Goal: Task Accomplishment & Management: Use online tool/utility

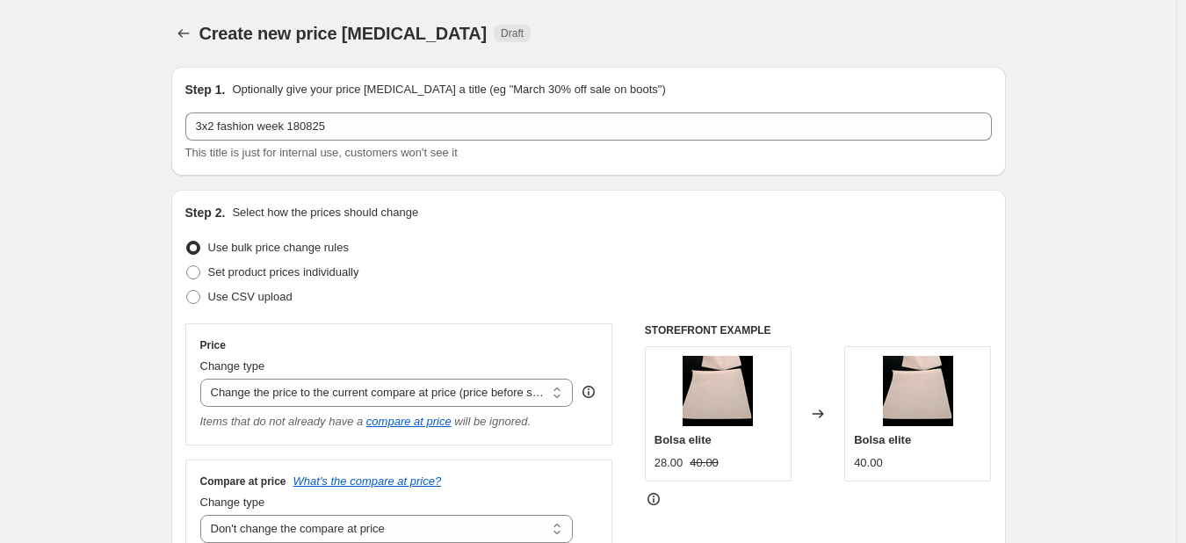
select select "ecap"
select select "no_change"
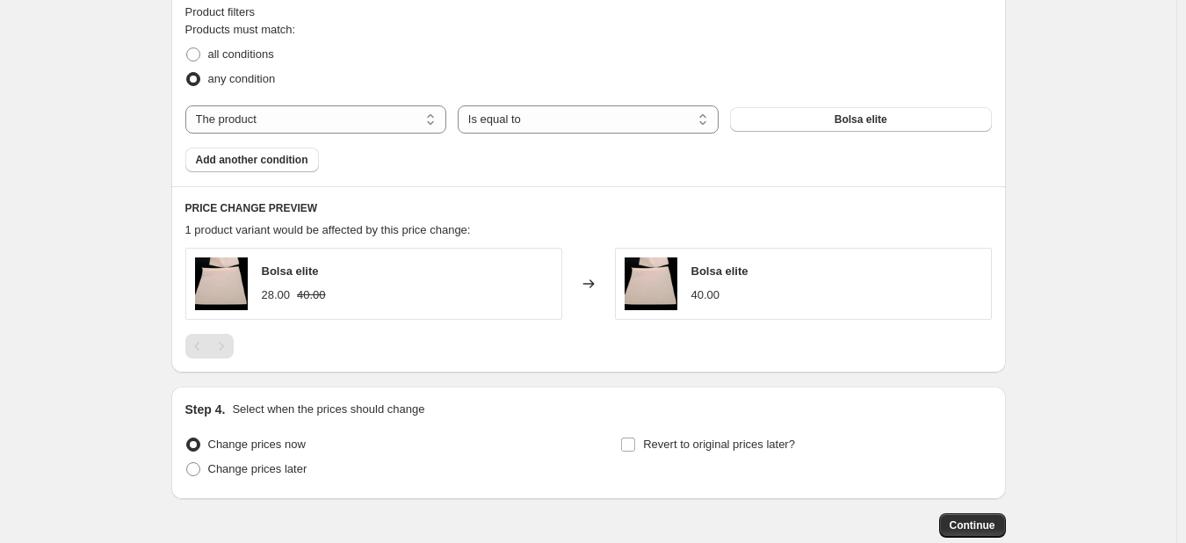
click at [372, 135] on div "Products must match: all conditions any condition The product The product's col…" at bounding box center [588, 96] width 806 height 151
click at [365, 126] on select "The product The product's collection The product's tag The product's vendor The…" at bounding box center [315, 119] width 261 height 28
select select "tag"
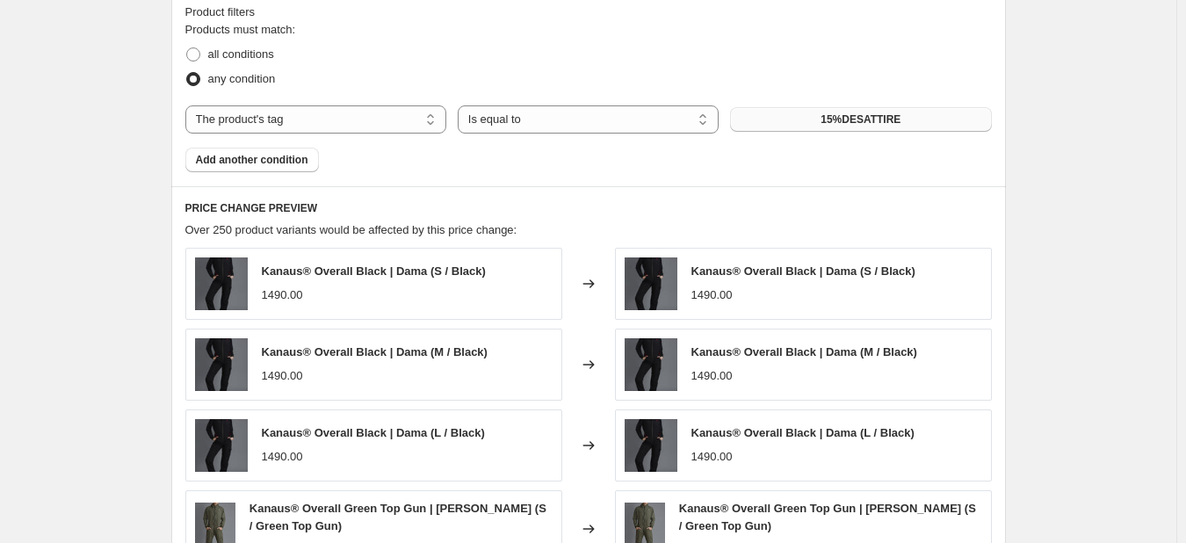
click at [882, 122] on span "15%DESATTIRE" at bounding box center [860, 119] width 80 height 14
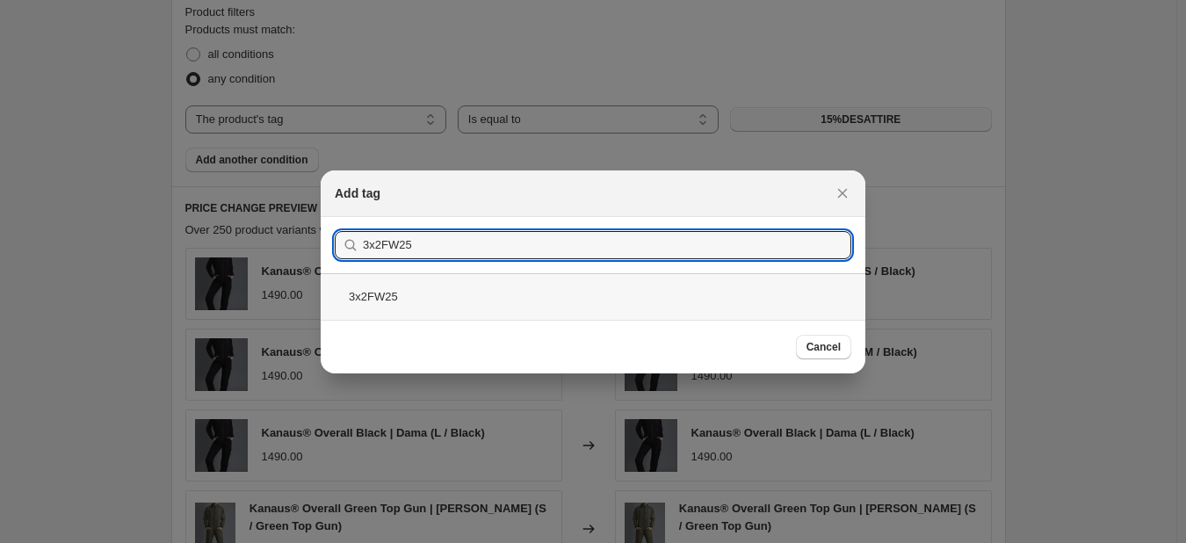
type input "3x2FW25"
click at [402, 295] on div "3x2FW25" at bounding box center [593, 296] width 545 height 47
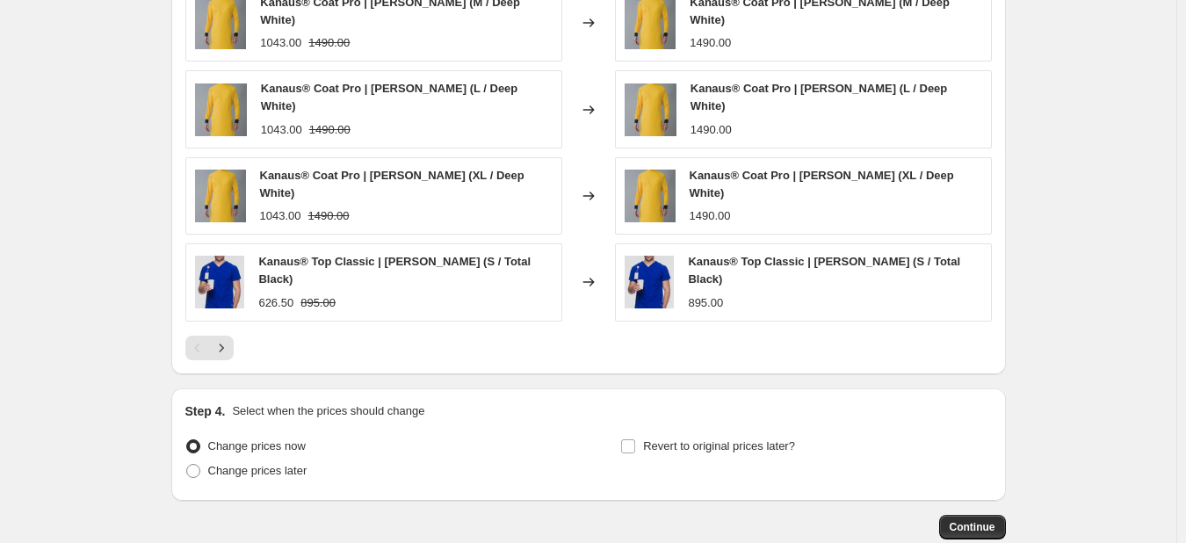
scroll to position [1217, 0]
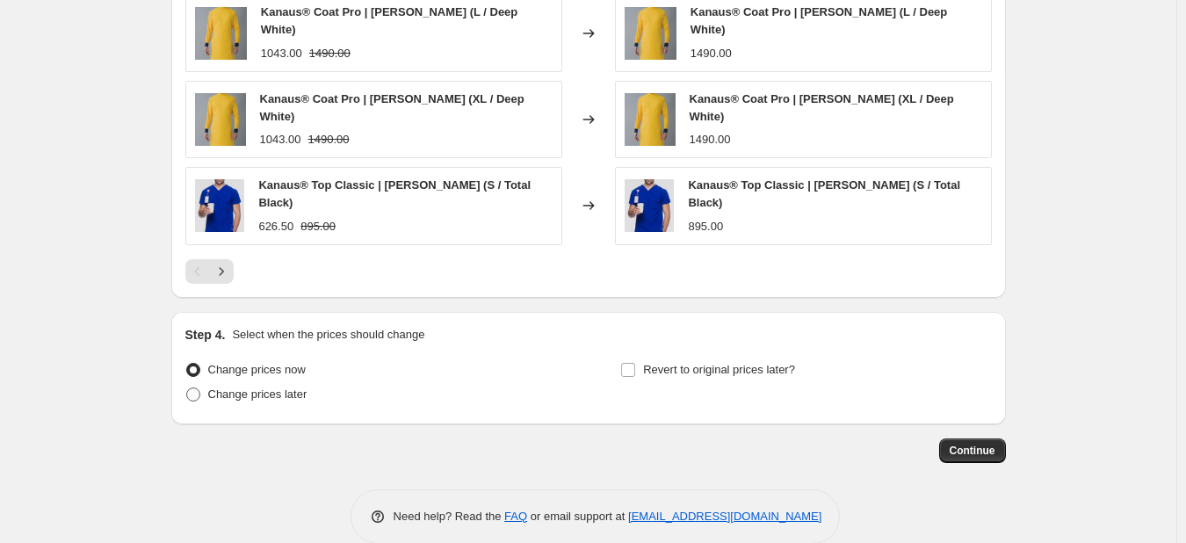
click at [285, 387] on span "Change prices later" at bounding box center [257, 393] width 99 height 13
click at [187, 387] on input "Change prices later" at bounding box center [186, 387] width 1 height 1
radio input "true"
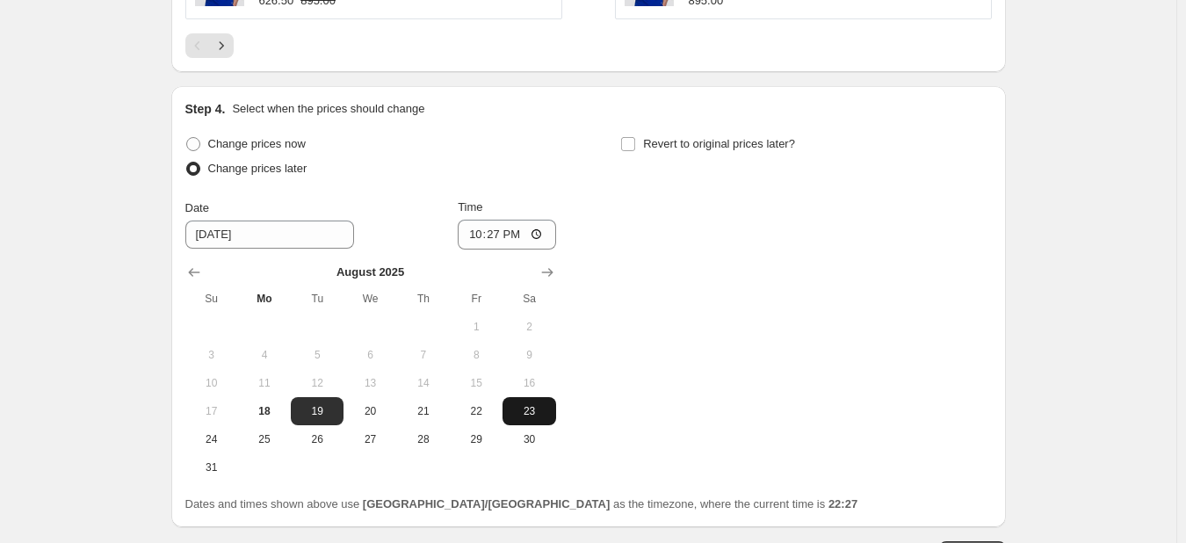
scroll to position [1480, 0]
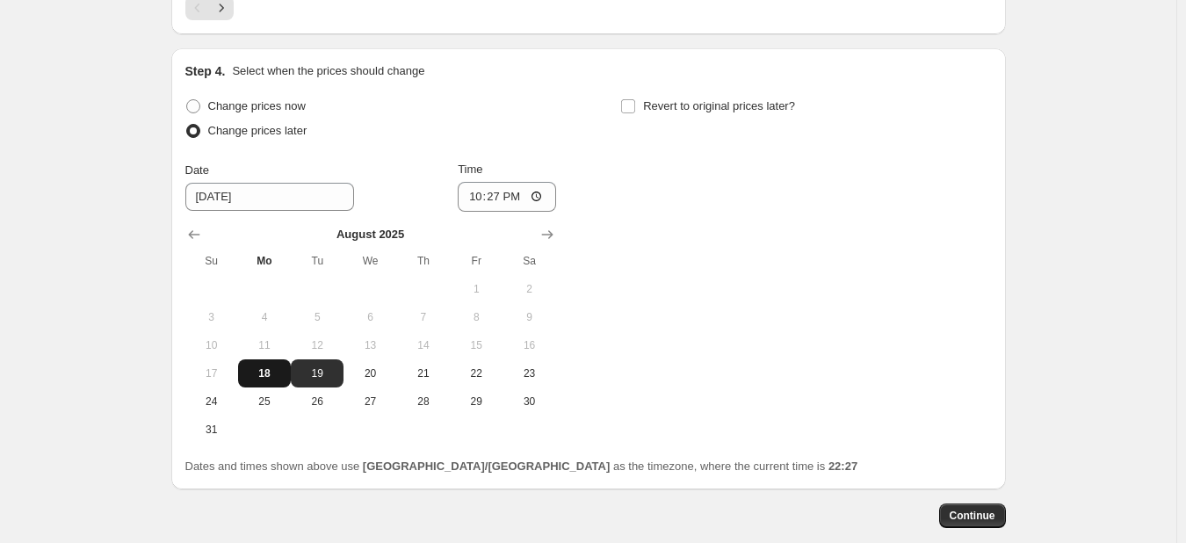
click at [278, 366] on span "18" at bounding box center [264, 373] width 39 height 14
type input "[DATE]"
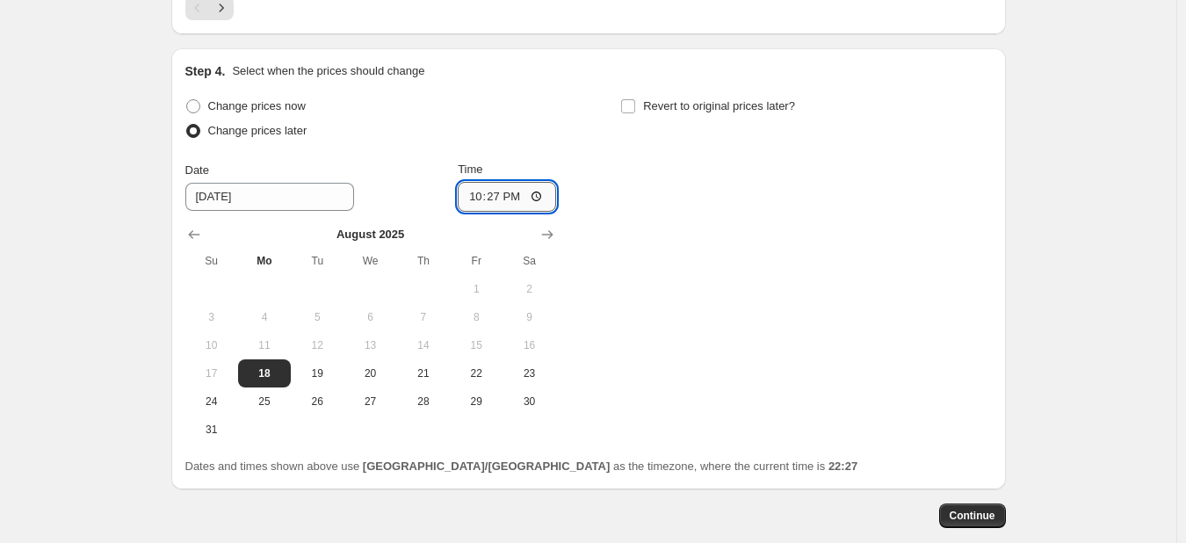
click at [509, 182] on input "22:27" at bounding box center [507, 197] width 98 height 30
click at [487, 182] on input "22:27" at bounding box center [507, 197] width 98 height 30
click at [466, 182] on input "22:27" at bounding box center [507, 197] width 98 height 30
click at [487, 182] on input "22:27" at bounding box center [507, 197] width 98 height 30
click at [486, 182] on input "22:45" at bounding box center [507, 197] width 98 height 30
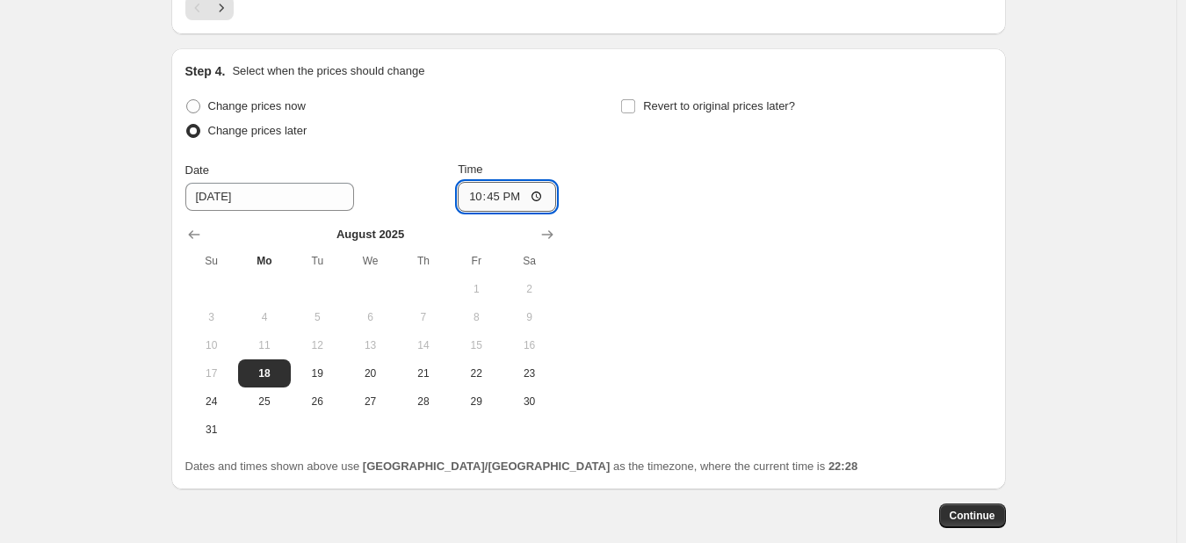
click at [513, 182] on input "22:45" at bounding box center [507, 197] width 98 height 30
click at [486, 182] on input "22:45" at bounding box center [507, 197] width 98 height 30
click at [478, 182] on input "22:45" at bounding box center [507, 197] width 98 height 30
click at [476, 182] on input "22:45" at bounding box center [507, 197] width 98 height 30
click at [488, 182] on input "23:45" at bounding box center [507, 197] width 98 height 30
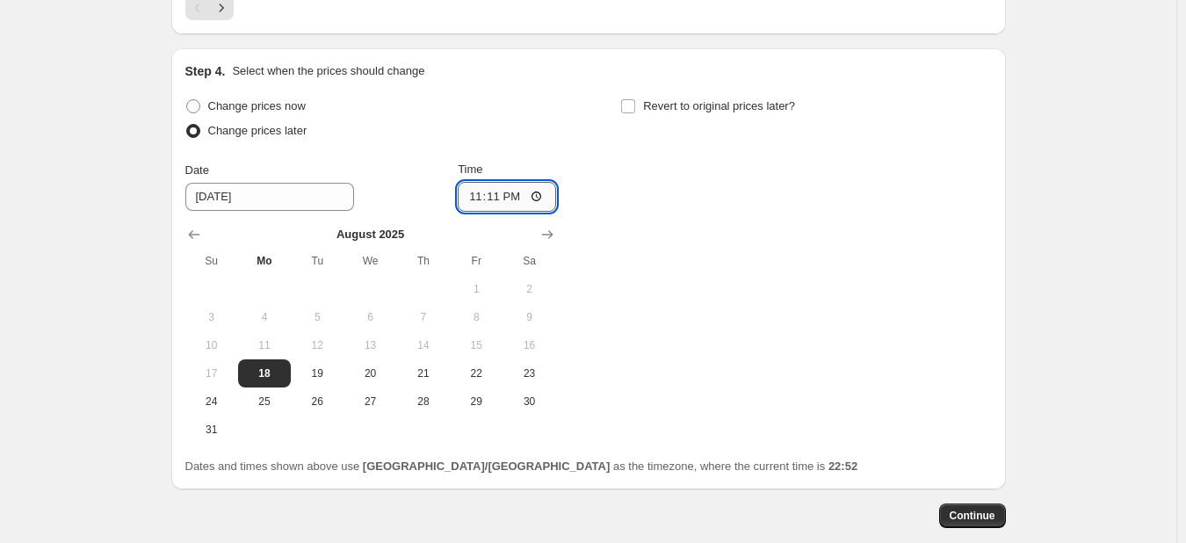
click at [487, 182] on input "23:11" at bounding box center [507, 197] width 98 height 30
type input "23:10"
click at [489, 182] on input "23:10" at bounding box center [507, 197] width 98 height 30
click at [508, 182] on input "23:10" at bounding box center [507, 197] width 98 height 30
click at [271, 366] on span "18" at bounding box center [264, 373] width 39 height 14
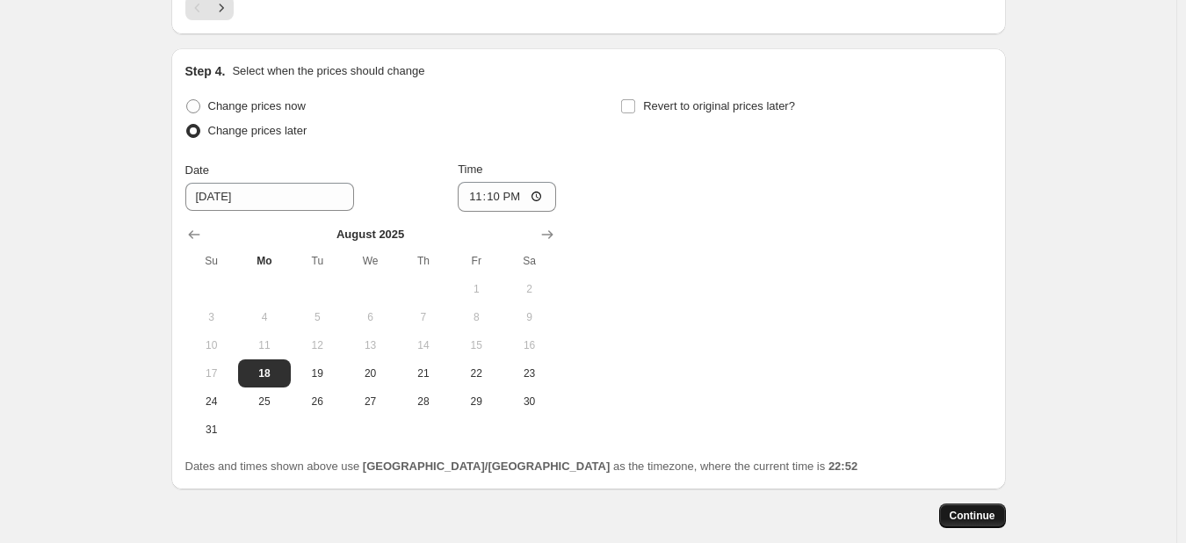
click at [977, 509] on span "Continue" at bounding box center [973, 516] width 46 height 14
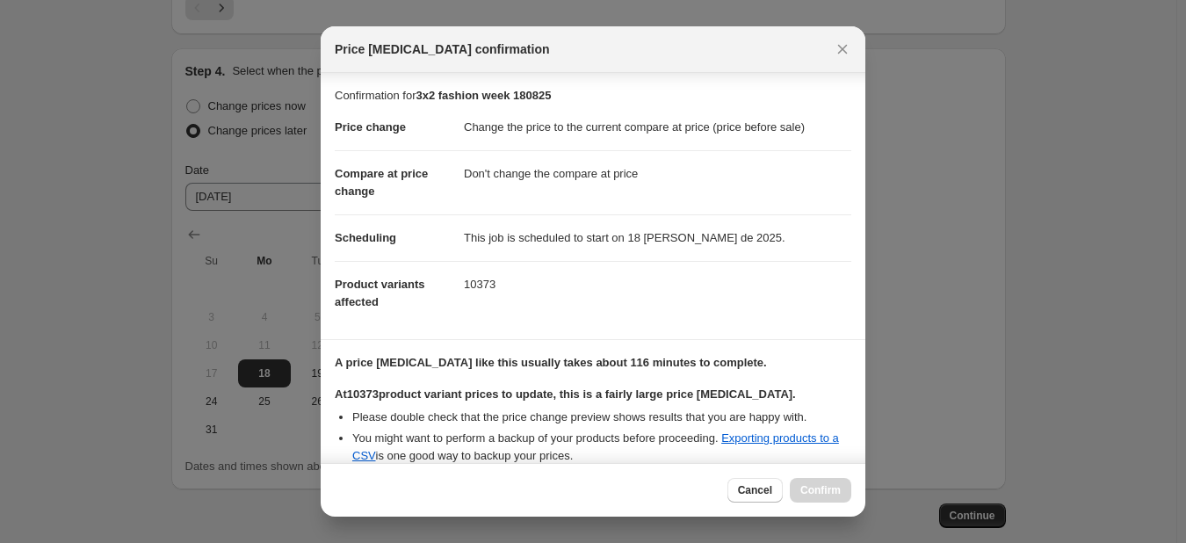
scroll to position [164, 0]
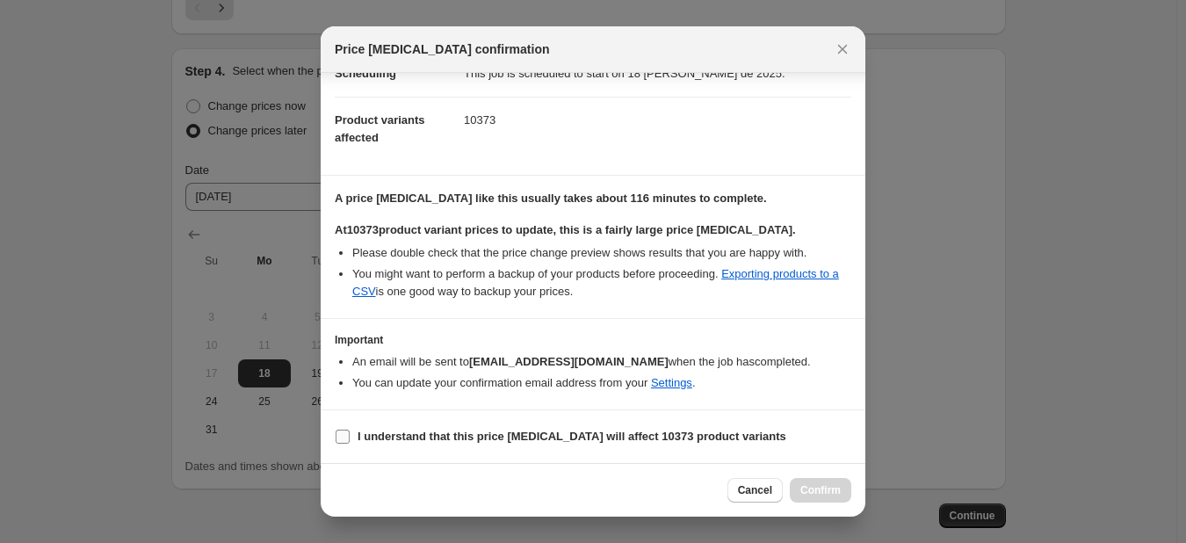
click at [446, 437] on b "I understand that this price [MEDICAL_DATA] will affect 10373 product variants" at bounding box center [572, 436] width 429 height 13
click at [350, 437] on input "I understand that this price [MEDICAL_DATA] will affect 10373 product variants" at bounding box center [343, 437] width 14 height 14
checkbox input "true"
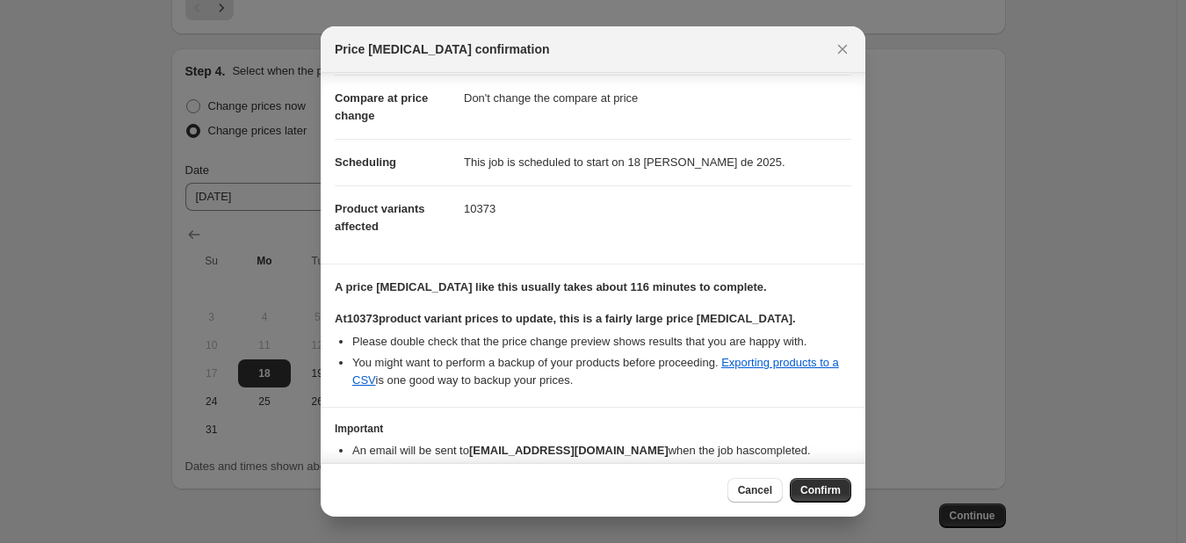
scroll to position [0, 0]
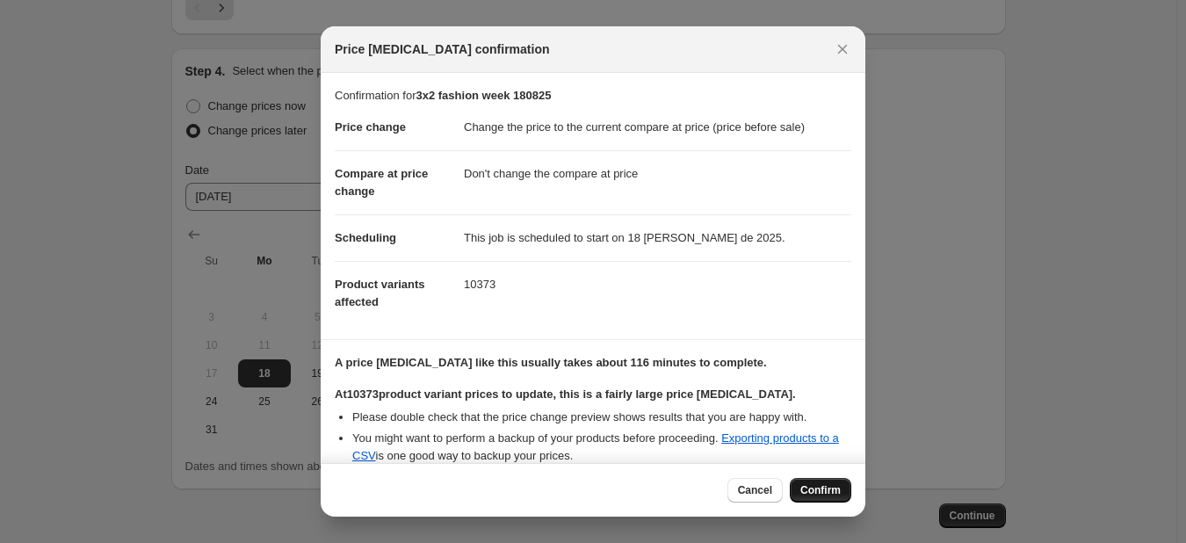
click at [824, 495] on span "Confirm" at bounding box center [820, 490] width 40 height 14
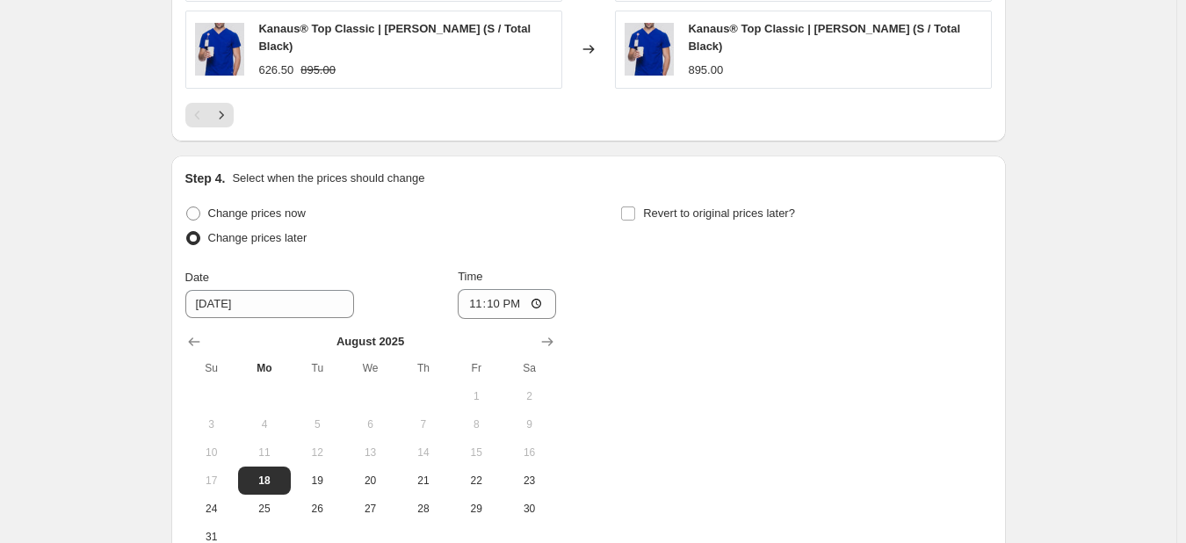
scroll to position [1652, 0]
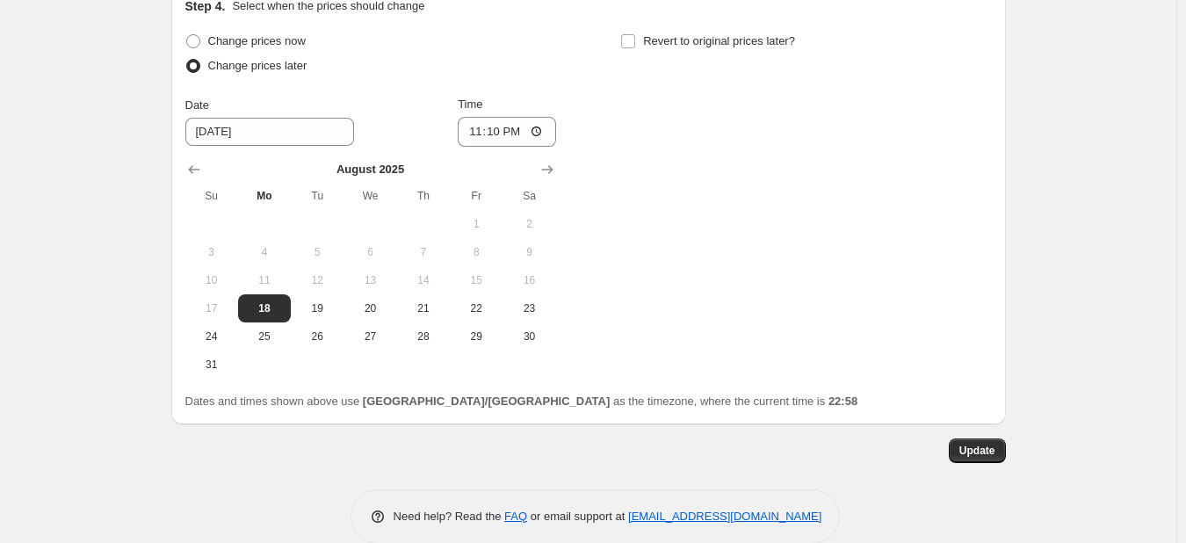
click at [486, 117] on input "23:10" at bounding box center [507, 132] width 98 height 30
type input "23:00"
click at [987, 444] on span "Update" at bounding box center [977, 451] width 36 height 14
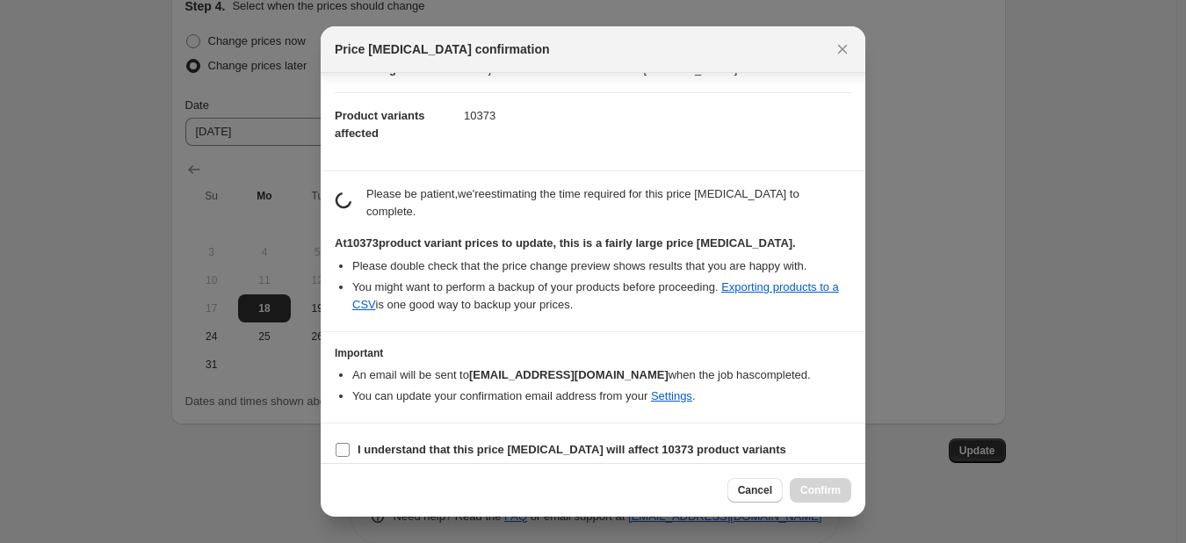
scroll to position [164, 0]
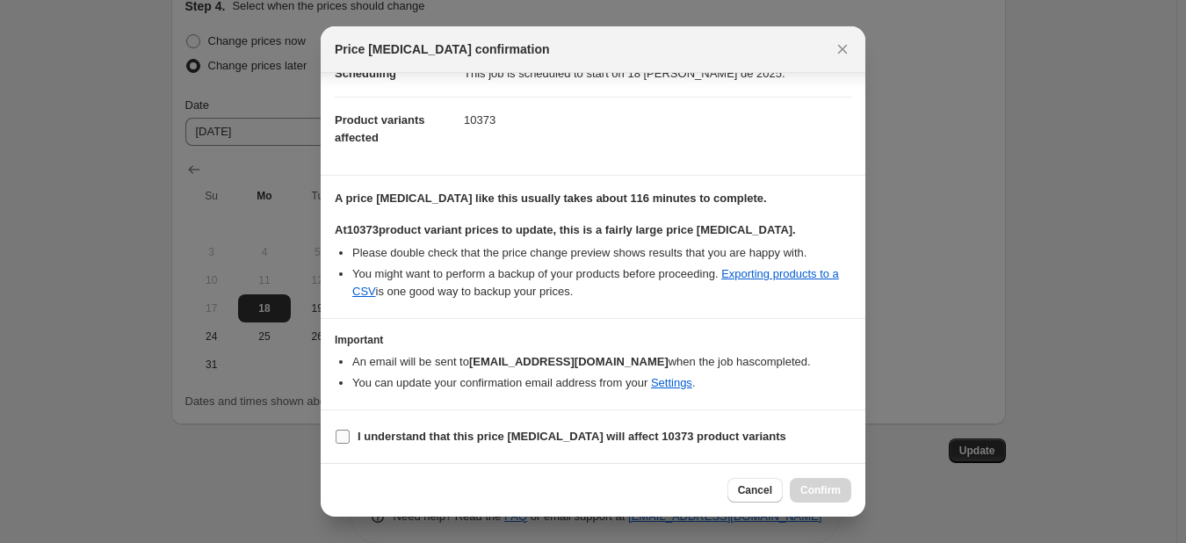
click at [399, 438] on b "I understand that this price [MEDICAL_DATA] will affect 10373 product variants" at bounding box center [572, 436] width 429 height 13
click at [350, 438] on input "I understand that this price [MEDICAL_DATA] will affect 10373 product variants" at bounding box center [343, 437] width 14 height 14
checkbox input "true"
click at [831, 496] on span "Confirm" at bounding box center [820, 490] width 40 height 14
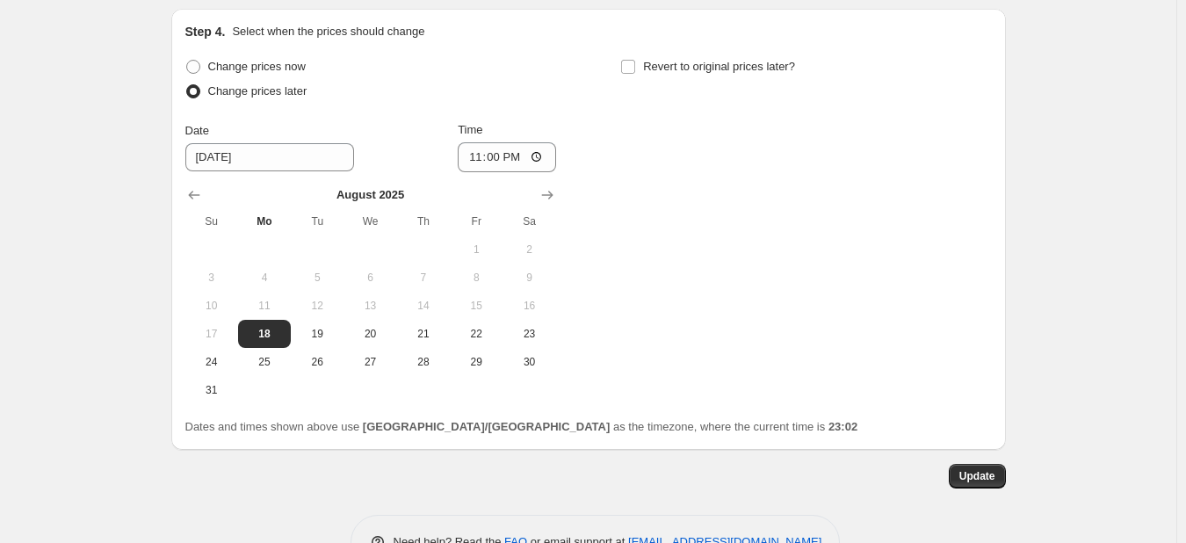
scroll to position [1652, 0]
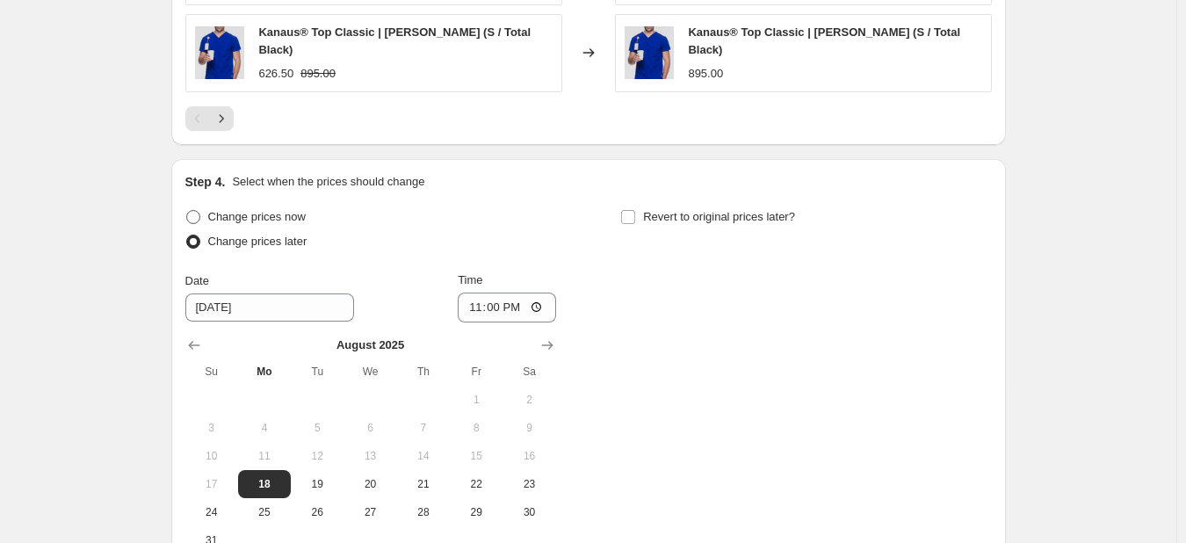
click at [287, 210] on span "Change prices now" at bounding box center [257, 216] width 98 height 13
click at [187, 210] on input "Change prices now" at bounding box center [186, 210] width 1 height 1
radio input "true"
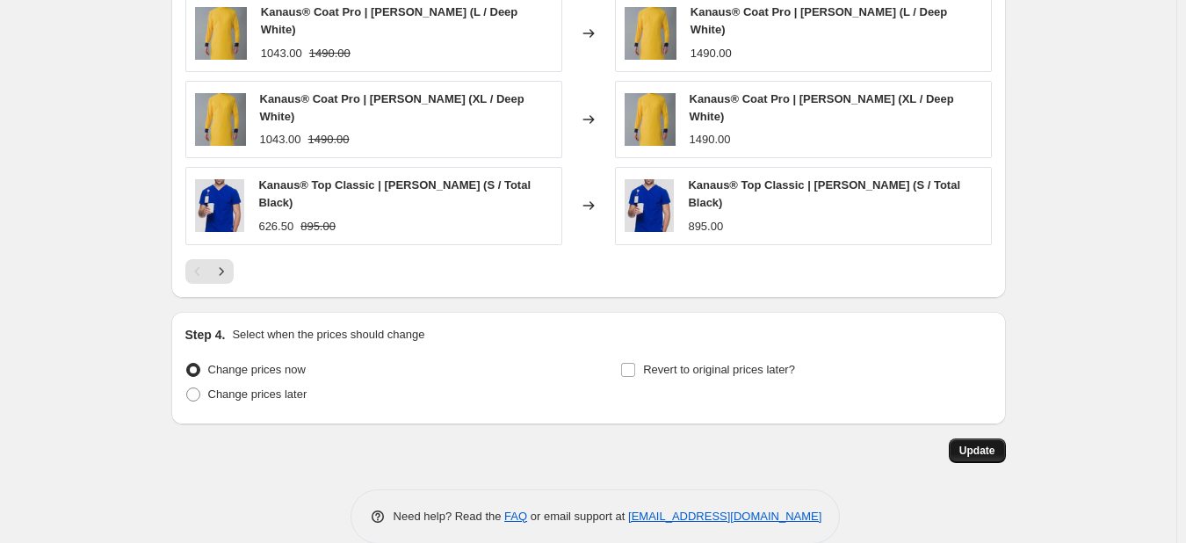
click at [1002, 438] on button "Update" at bounding box center [977, 450] width 57 height 25
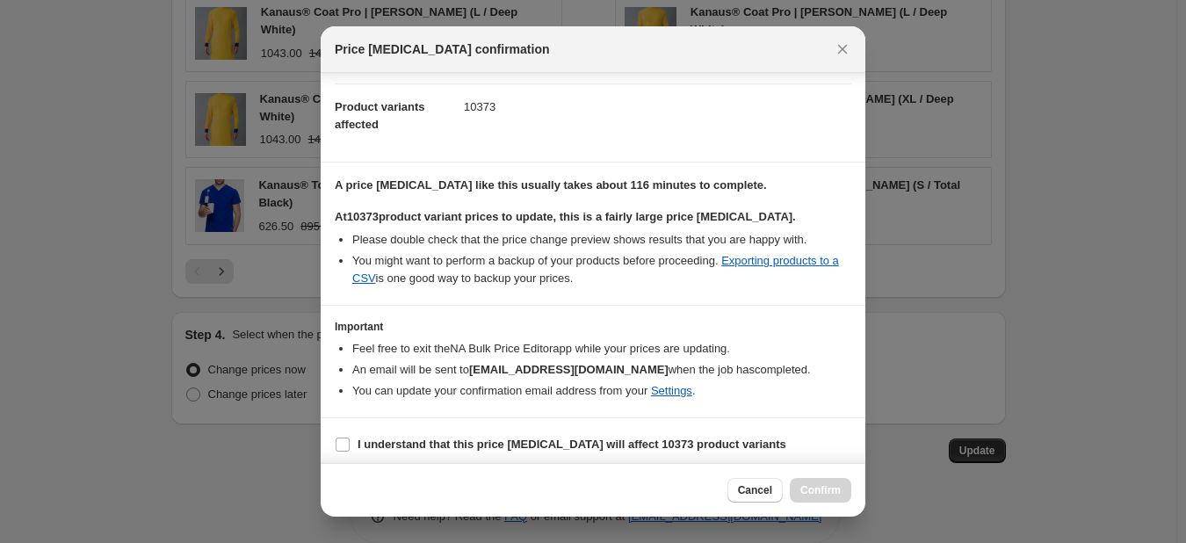
scroll to position [185, 0]
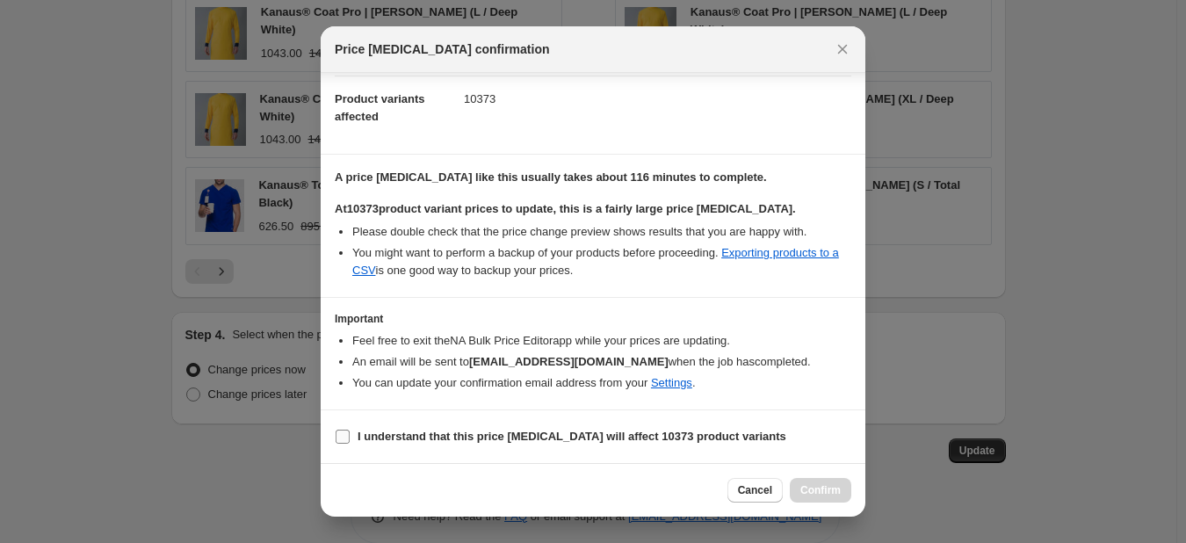
click at [490, 433] on b "I understand that this price [MEDICAL_DATA] will affect 10373 product variants" at bounding box center [572, 436] width 429 height 13
click at [350, 433] on input "I understand that this price [MEDICAL_DATA] will affect 10373 product variants" at bounding box center [343, 437] width 14 height 14
checkbox input "true"
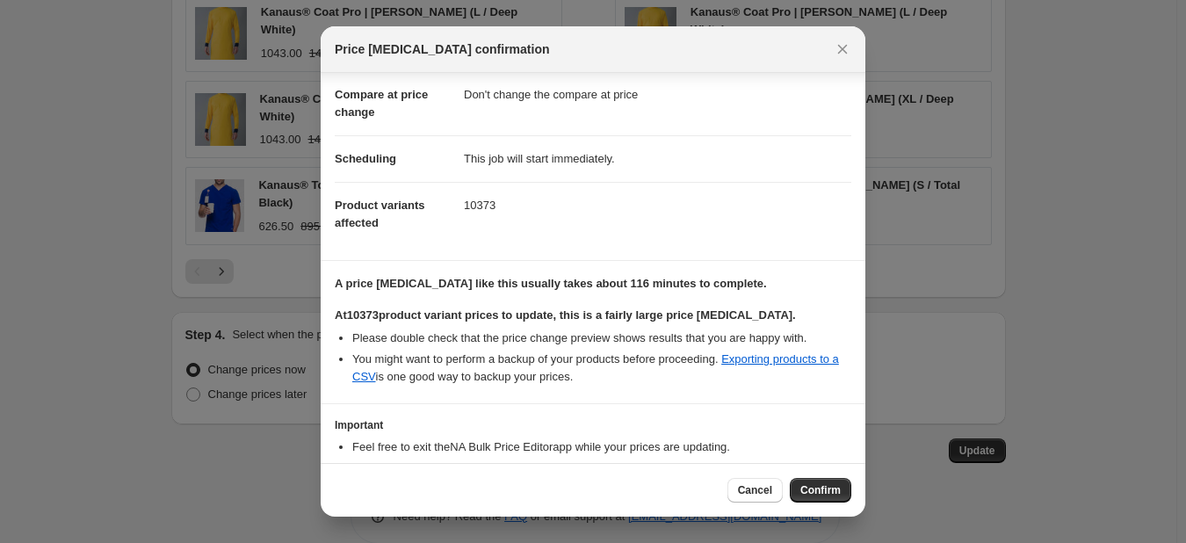
scroll to position [0, 0]
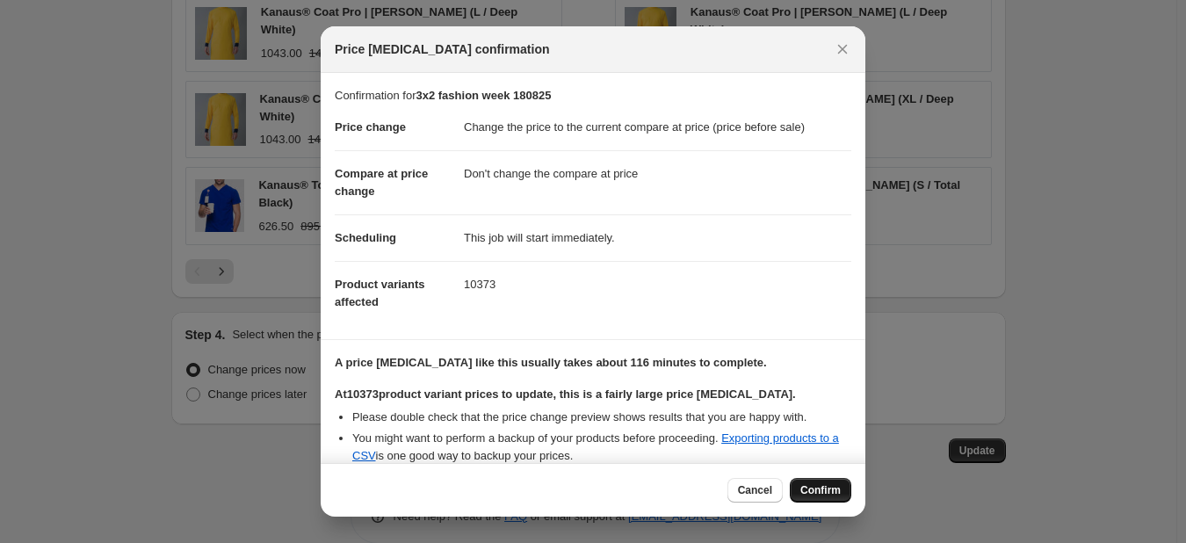
click at [800, 490] on button "Confirm" at bounding box center [820, 490] width 61 height 25
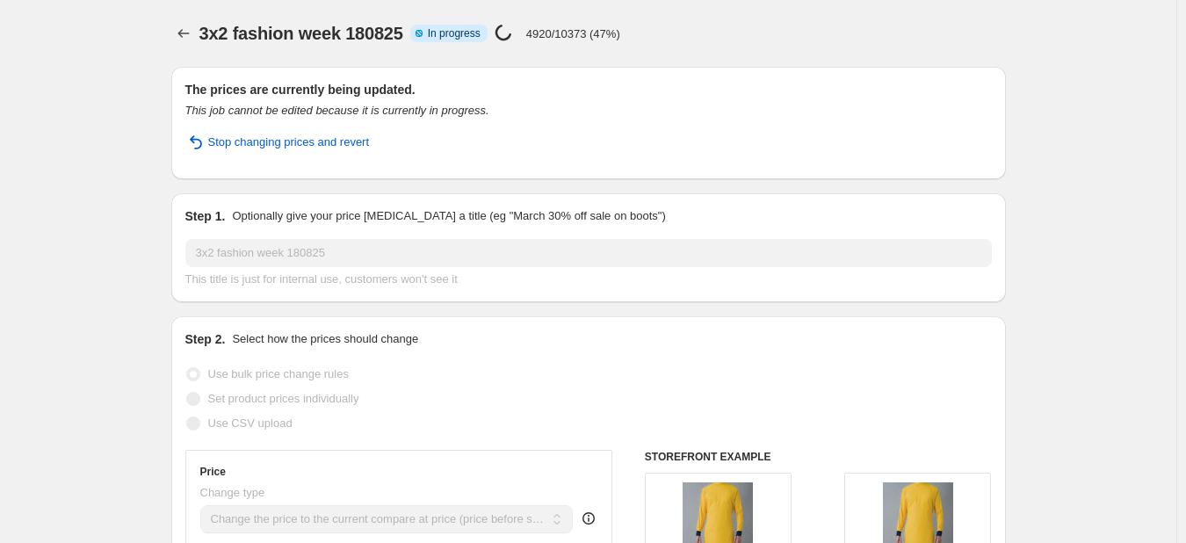
click at [652, 40] on div "3x2 fashion week 180825 Info Partially complete In progress Price [MEDICAL_DATA…" at bounding box center [502, 33] width 607 height 25
drag, startPoint x: 694, startPoint y: 44, endPoint x: 703, endPoint y: 42, distance: 9.0
click at [697, 44] on div "3x2 fashion week 180825 Info Partially complete In progress Price [MEDICAL_DATA…" at bounding box center [502, 33] width 607 height 25
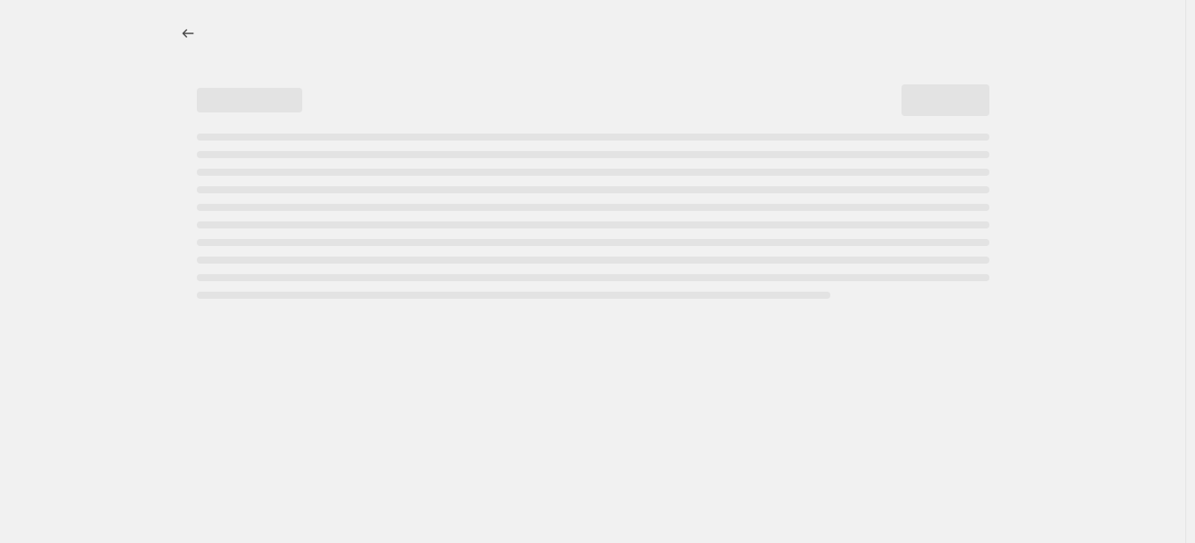
select select "ecap"
select select "no_change"
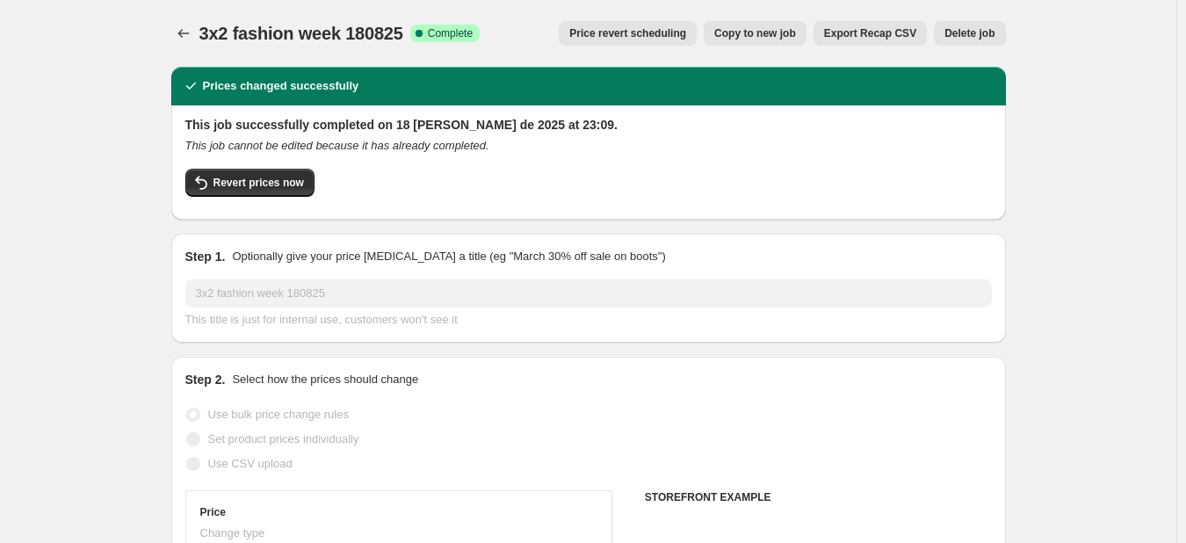
select select "tag"
